Goal: Find specific page/section: Find specific page/section

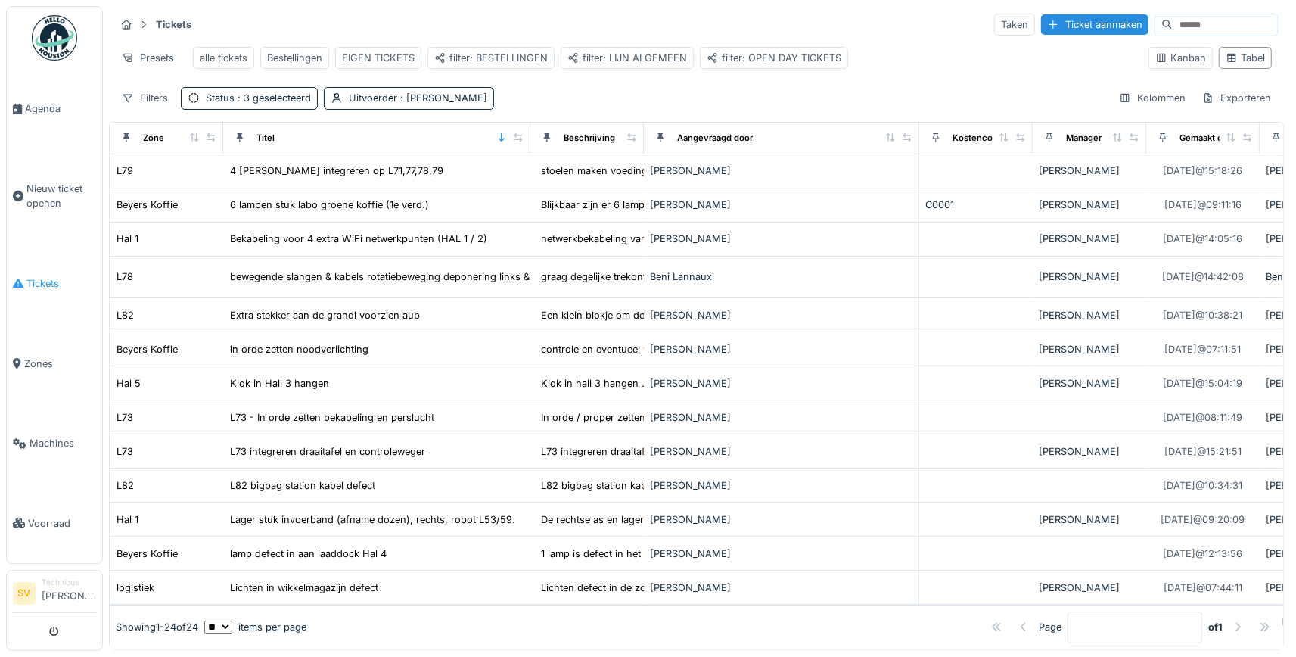
click at [54, 276] on span "Tickets" at bounding box center [61, 283] width 70 height 14
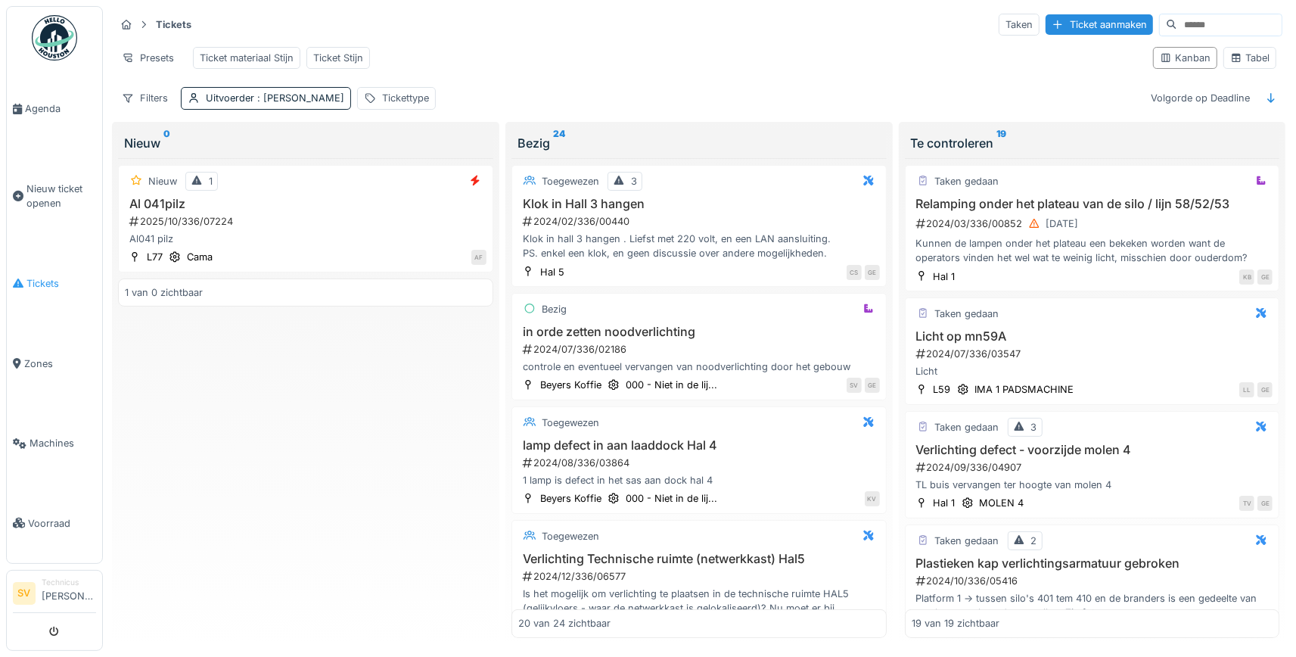
click at [34, 277] on span "Tickets" at bounding box center [61, 283] width 70 height 14
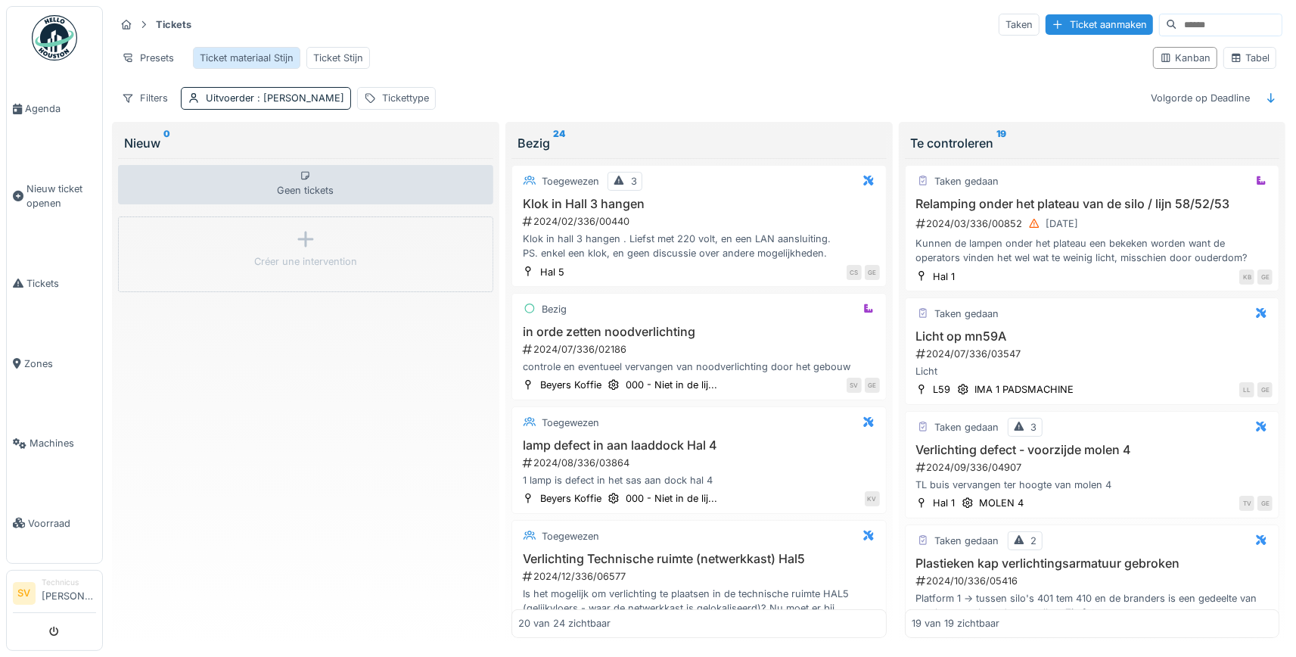
click at [262, 58] on div "Ticket materiaal Stijn" at bounding box center [247, 58] width 94 height 14
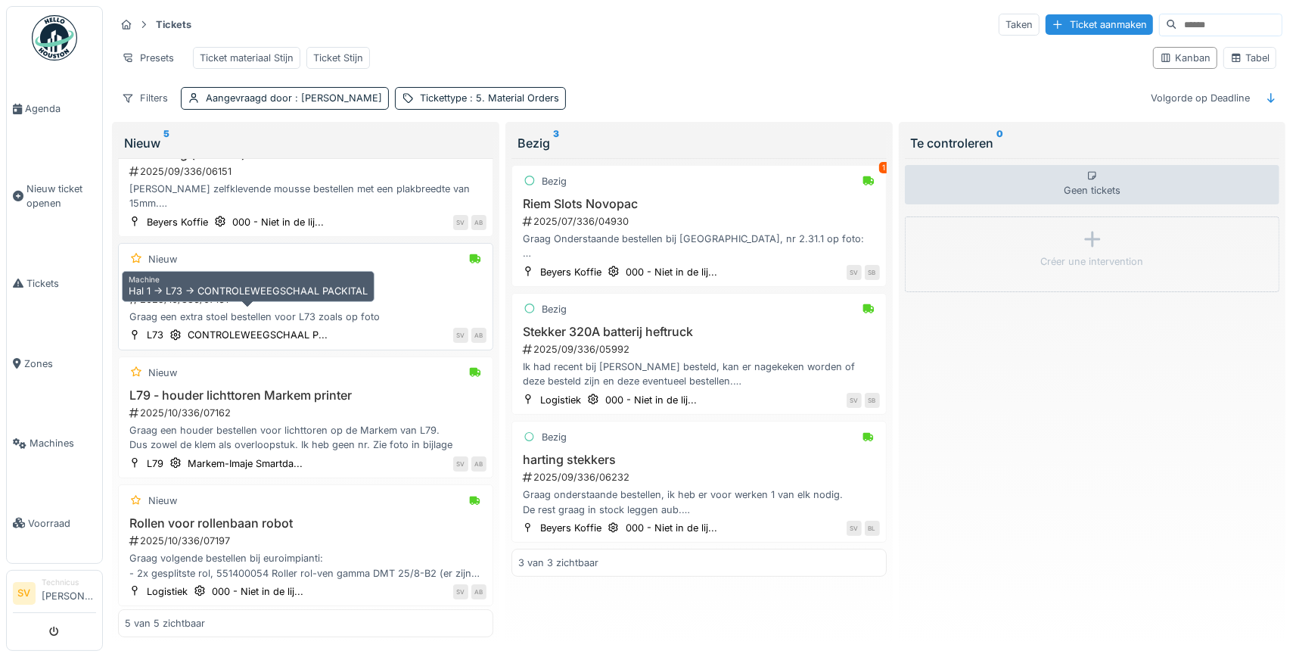
scroll to position [70, 0]
